Goal: Task Accomplishment & Management: Use online tool/utility

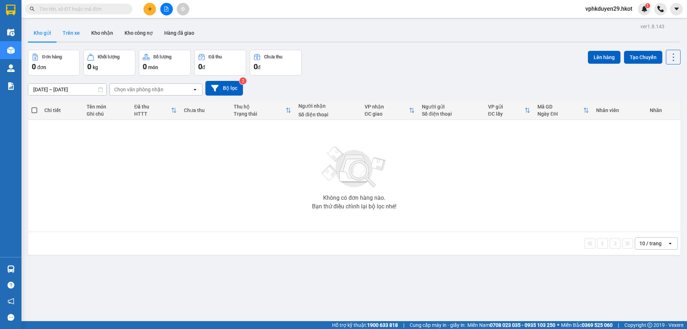
click at [75, 35] on button "Trên xe" at bounding box center [71, 32] width 29 height 17
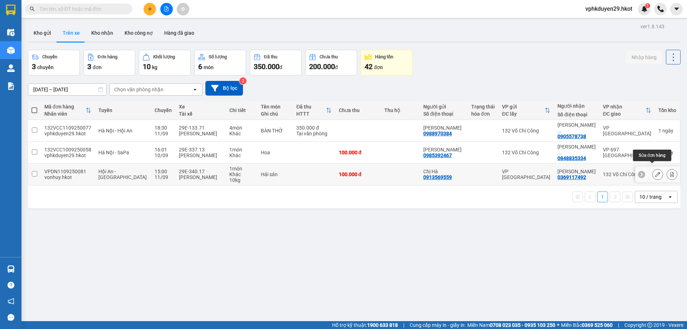
click at [655, 170] on button at bounding box center [658, 174] width 10 height 13
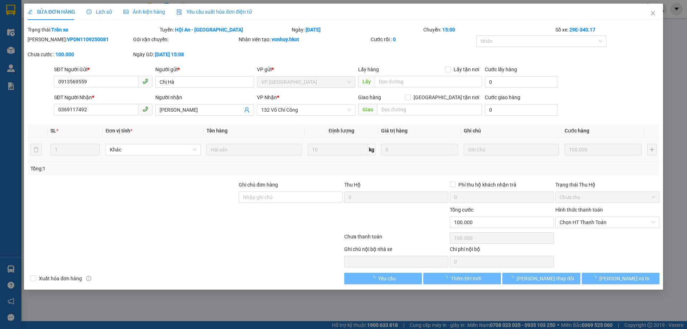
type input "0913569559"
type input "Chị Hà"
type input "0369117492"
type input "[PERSON_NAME]"
type input "100.000"
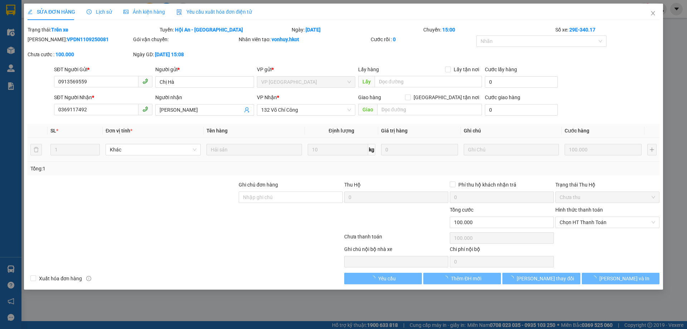
type input "100.000"
